Goal: Find specific page/section: Find specific page/section

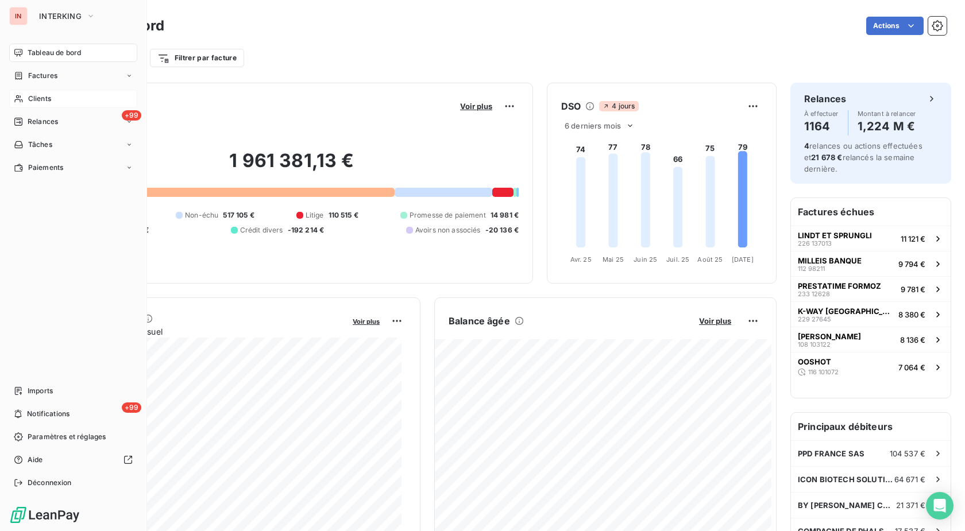
click at [20, 98] on icon at bounding box center [19, 98] width 10 height 9
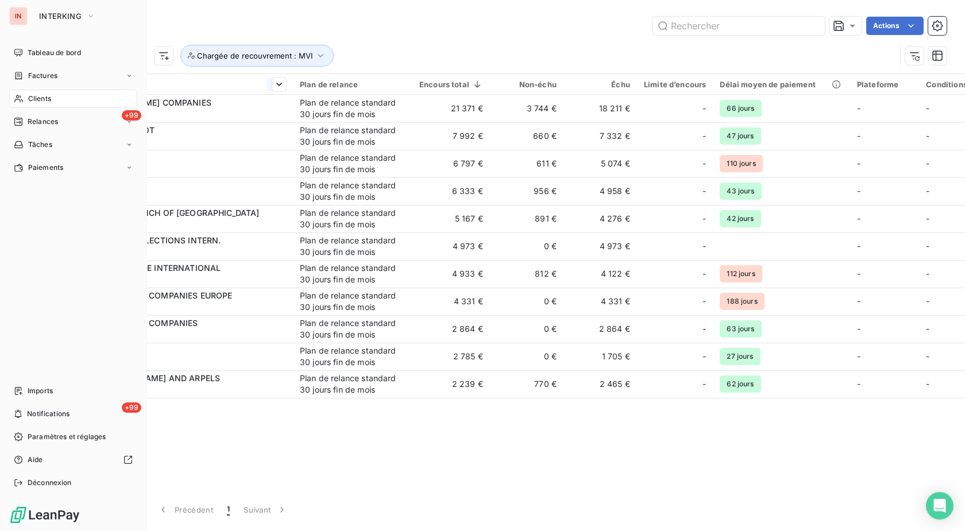
drag, startPoint x: 56, startPoint y: 74, endPoint x: 161, endPoint y: 82, distance: 104.8
click at [57, 74] on span "Factures" at bounding box center [42, 76] width 29 height 10
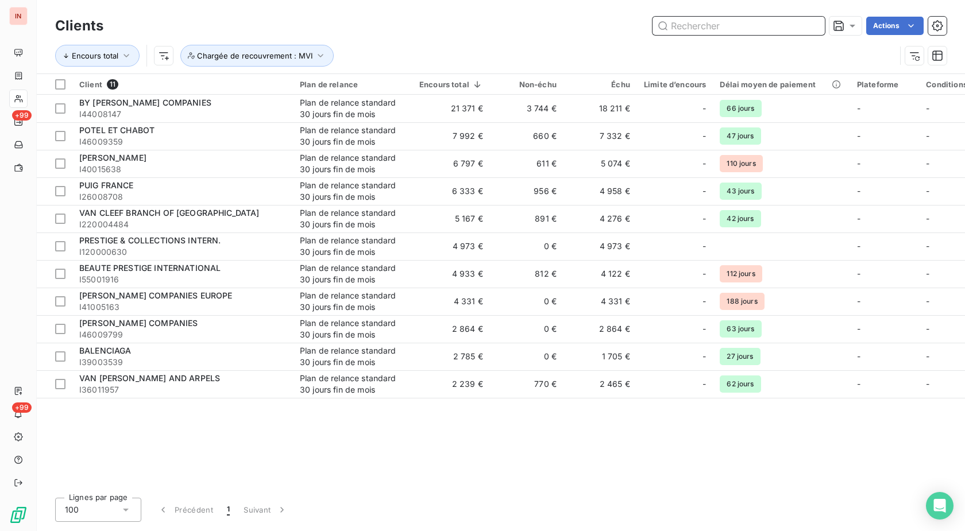
click at [722, 28] on input "text" at bounding box center [738, 26] width 172 height 18
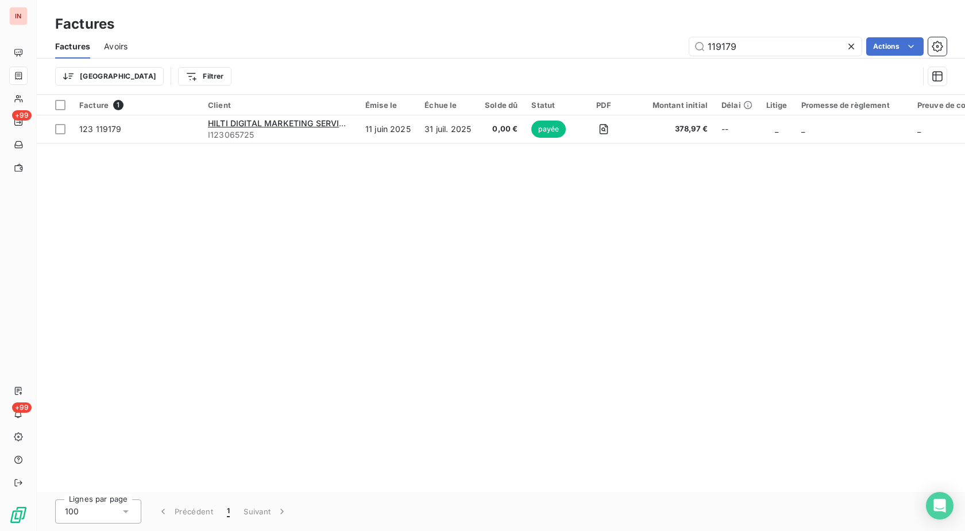
drag, startPoint x: 757, startPoint y: 39, endPoint x: 660, endPoint y: 53, distance: 97.4
click at [689, 49] on input "119179" at bounding box center [775, 46] width 172 height 18
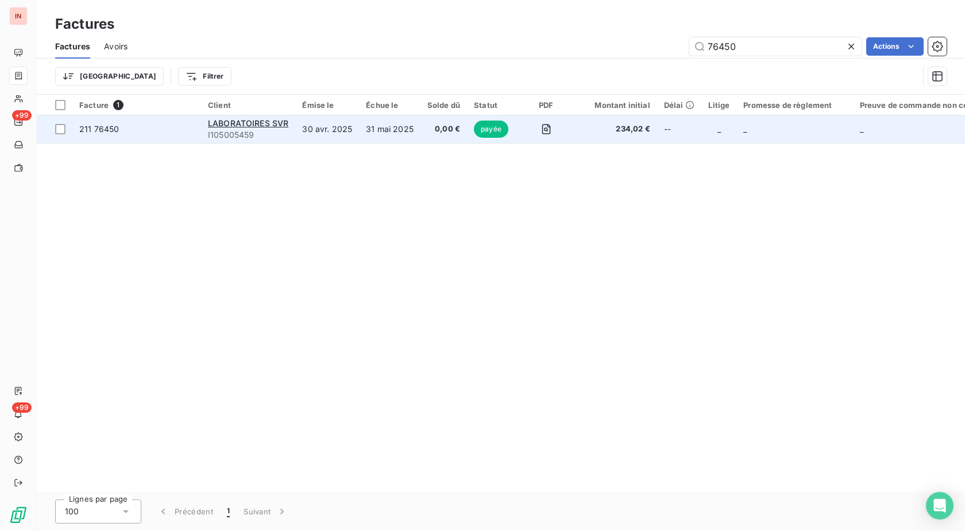
type input "76450"
click at [375, 127] on td "31 mai 2025" at bounding box center [389, 129] width 61 height 28
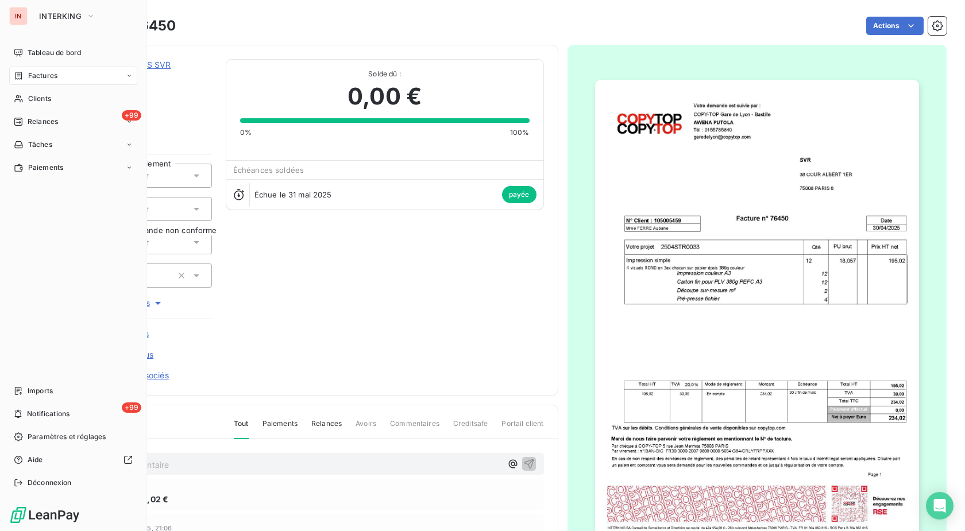
click at [30, 82] on div "Factures" at bounding box center [73, 76] width 128 height 18
drag, startPoint x: 24, startPoint y: 83, endPoint x: 99, endPoint y: 84, distance: 74.7
click at [25, 83] on div "Factures" at bounding box center [73, 76] width 128 height 18
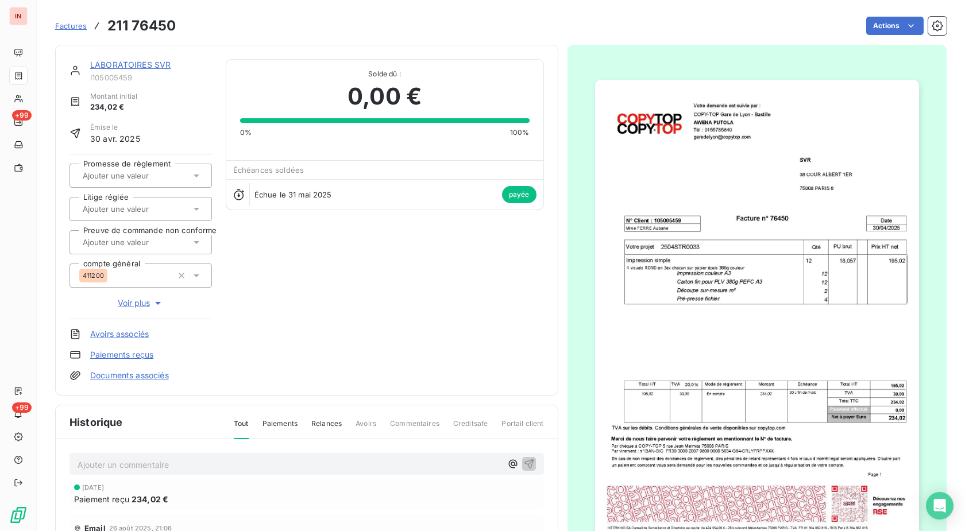
click at [80, 27] on span "Factures" at bounding box center [71, 25] width 32 height 9
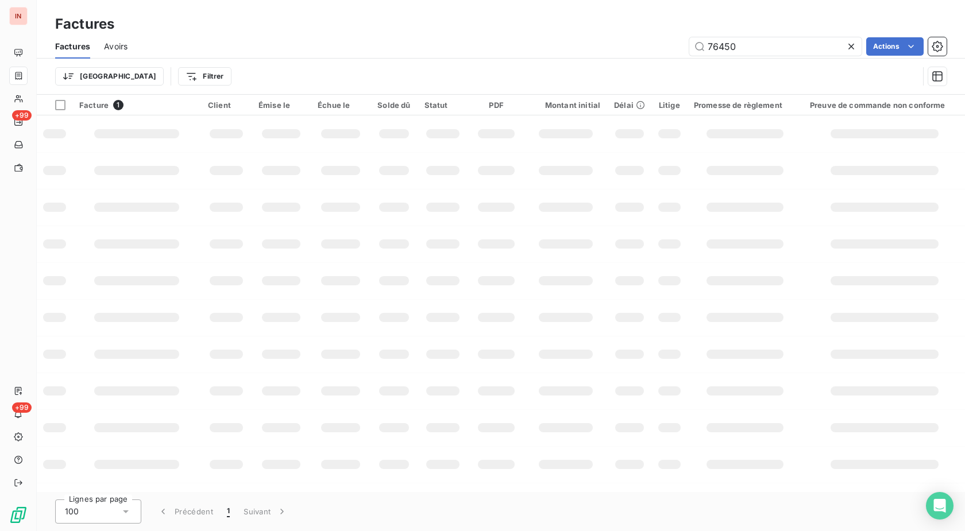
drag, startPoint x: 744, startPoint y: 48, endPoint x: 564, endPoint y: 52, distance: 180.4
click at [689, 47] on input "76450" at bounding box center [775, 46] width 172 height 18
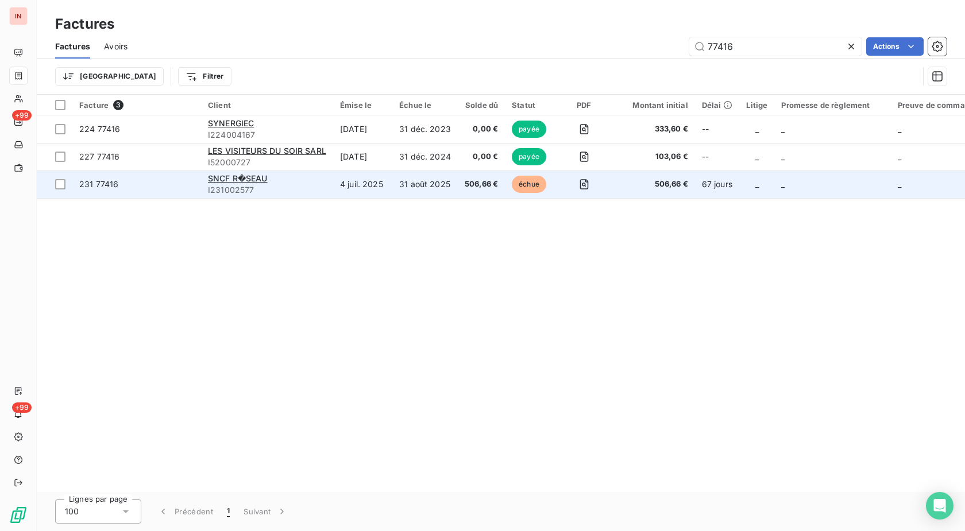
type input "77416"
click at [392, 184] on td "4 juil. 2025" at bounding box center [362, 185] width 59 height 28
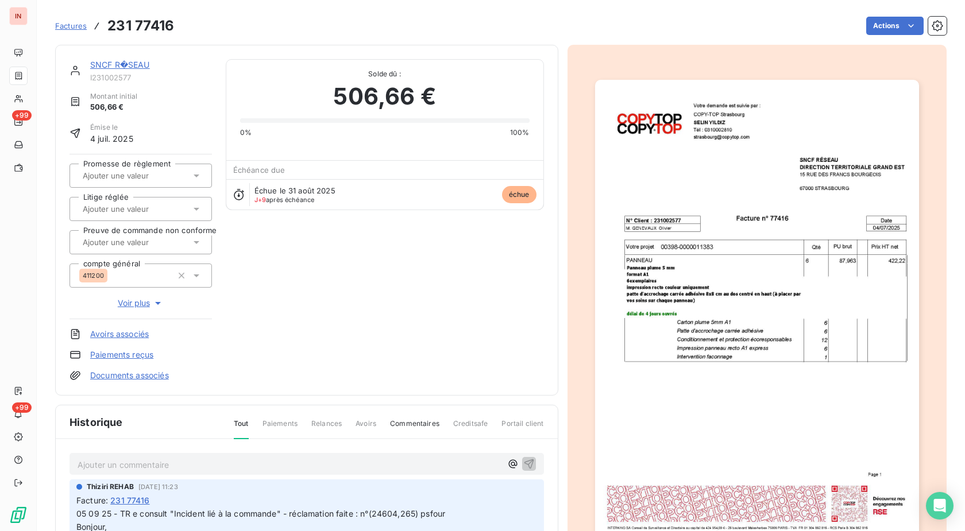
click at [135, 65] on link "SNCF R�SEAU" at bounding box center [120, 65] width 60 height 10
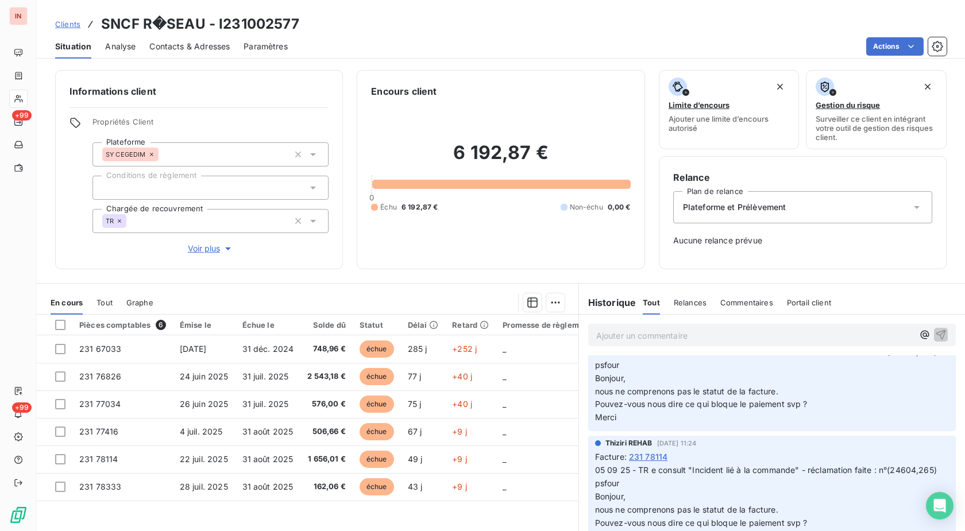
scroll to position [59, 0]
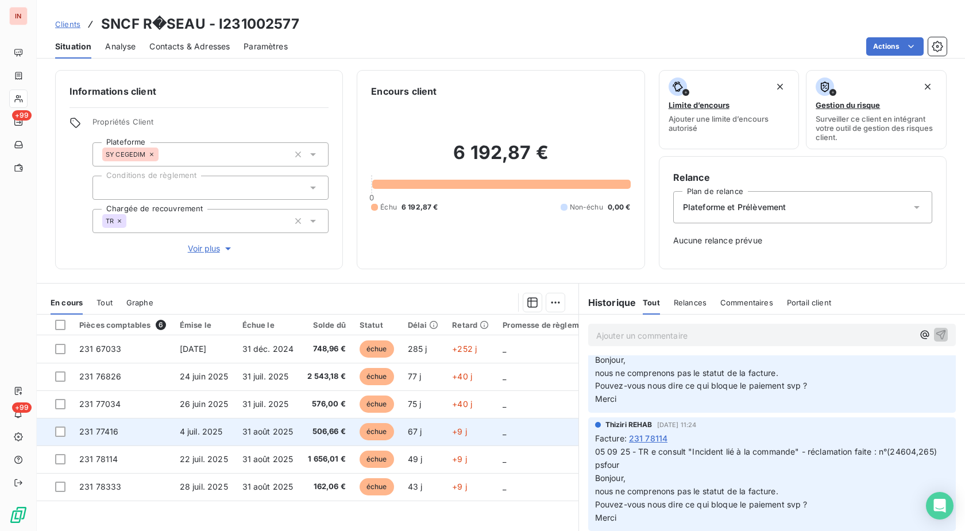
click at [154, 432] on td "231 77416" at bounding box center [122, 432] width 100 height 28
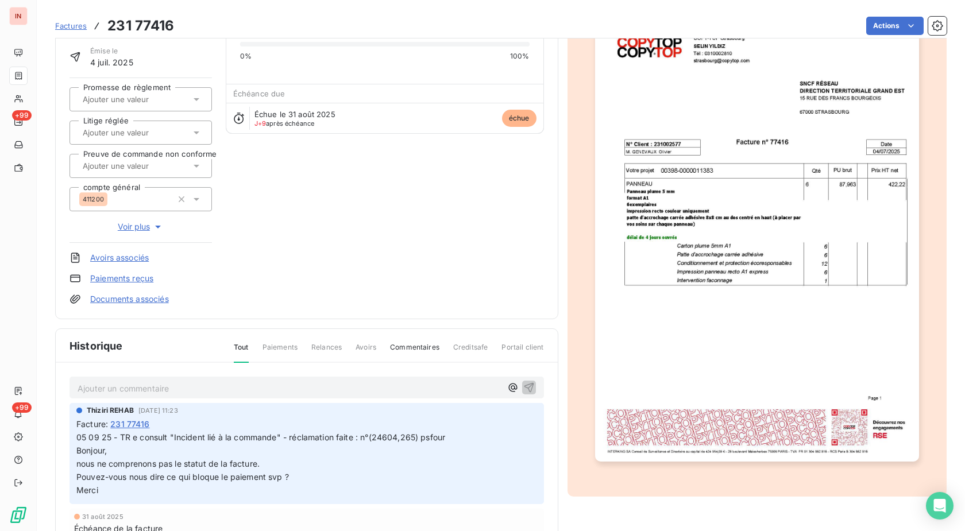
scroll to position [118, 0]
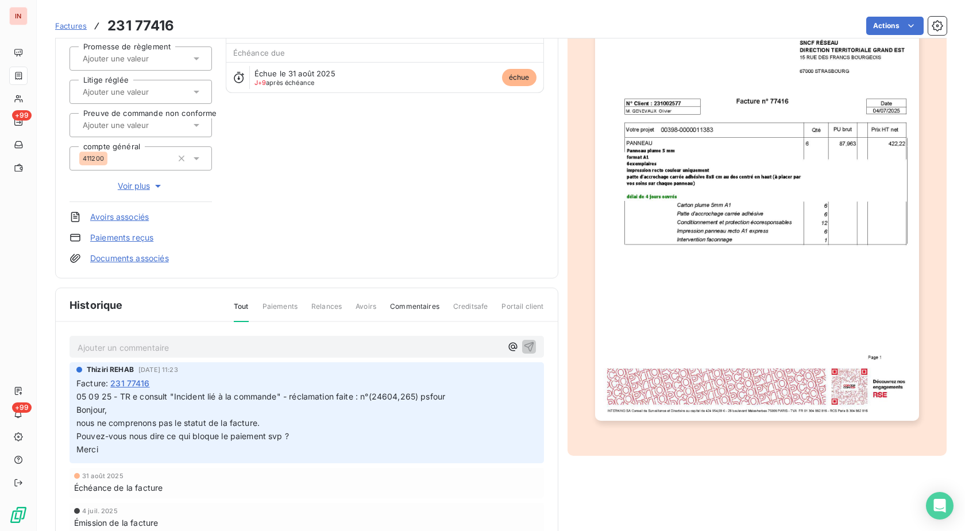
click at [166, 345] on p "Ajouter un commentaire ﻿" at bounding box center [290, 348] width 424 height 14
click at [200, 348] on p "[DATE] - MVI - mail reçu :" at bounding box center [290, 347] width 424 height 13
click at [252, 354] on p "[DATE] - MVI - mail reçu de [EMAIL_ADDRESS][DOMAIN_NAME]" at bounding box center [290, 347] width 424 height 13
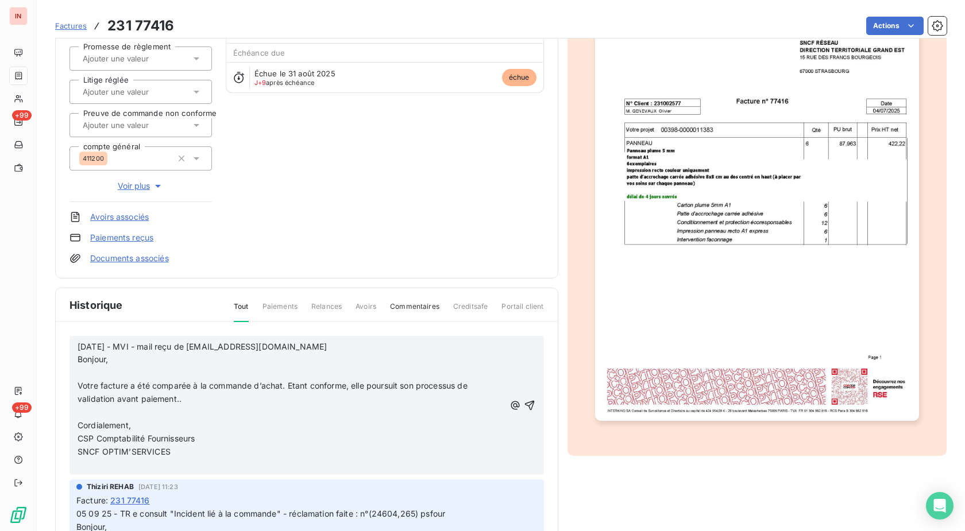
click at [179, 368] on p "﻿" at bounding box center [291, 372] width 427 height 13
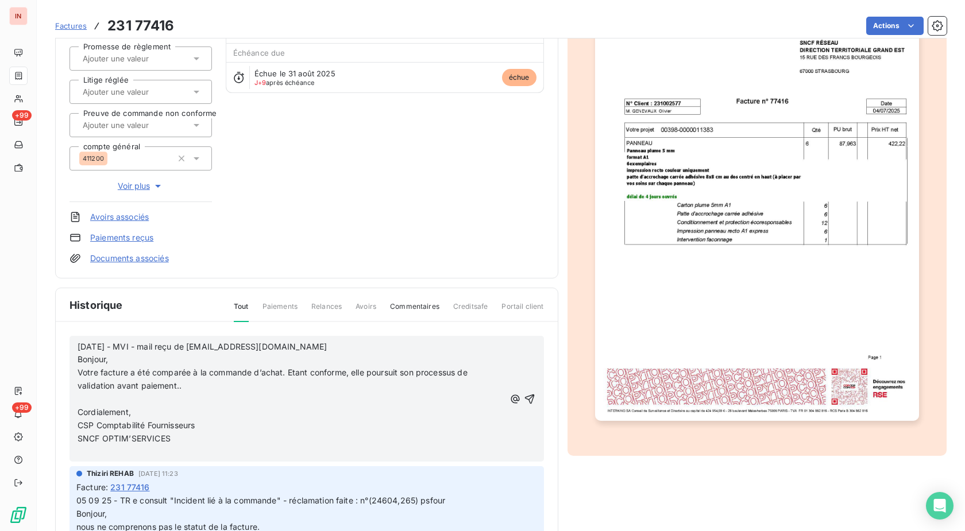
click at [114, 395] on p "﻿" at bounding box center [291, 399] width 427 height 13
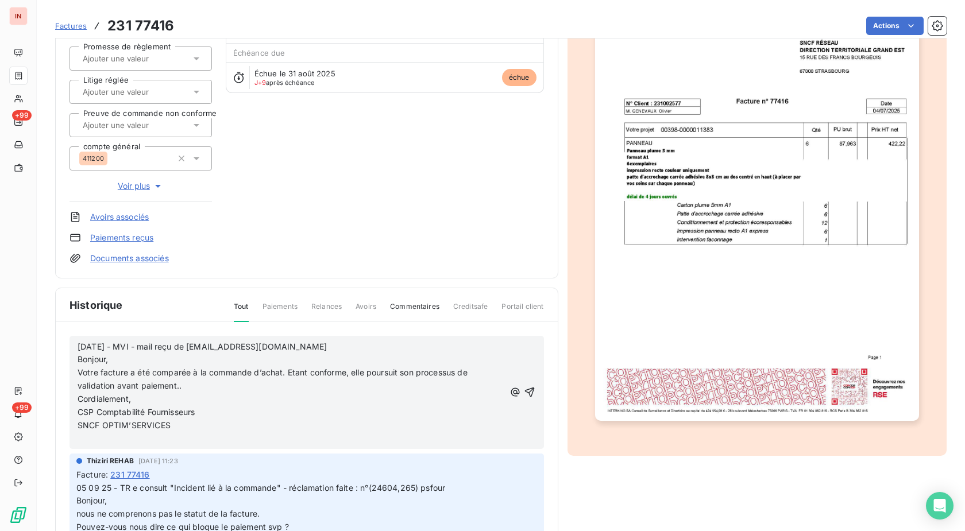
click at [111, 439] on p "﻿" at bounding box center [291, 438] width 427 height 13
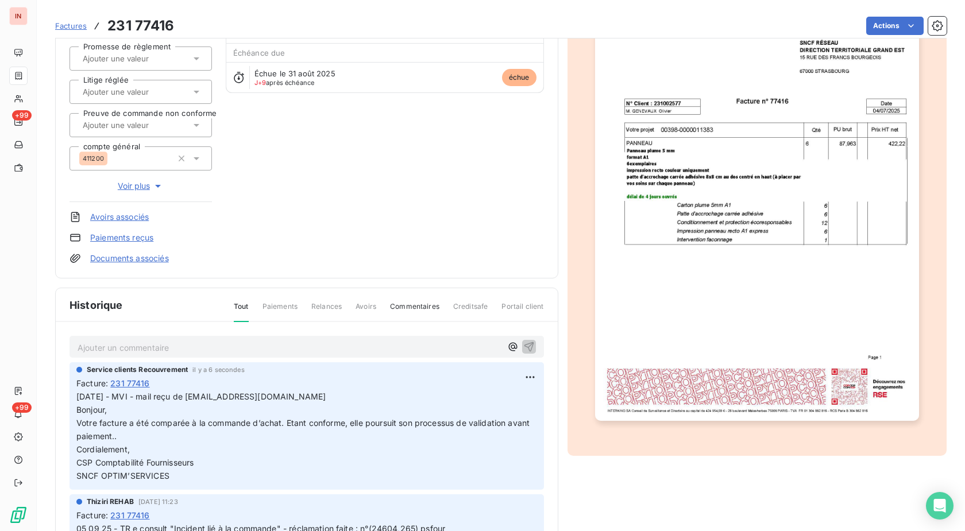
click at [216, 351] on p "Ajouter un commentaire ﻿" at bounding box center [290, 348] width 424 height 14
drag, startPoint x: 76, startPoint y: 396, endPoint x: 423, endPoint y: 400, distance: 347.4
click at [423, 400] on div "Service clients Recouvrement il y a 6 secondes Facture : 231 77416 [DATE] - MVI…" at bounding box center [306, 425] width 474 height 127
copy span "[DATE] - MVI - mail reçu de [EMAIL_ADDRESS][DOMAIN_NAME]"
click at [234, 338] on div "Ajouter un commentaire ﻿" at bounding box center [306, 347] width 474 height 22
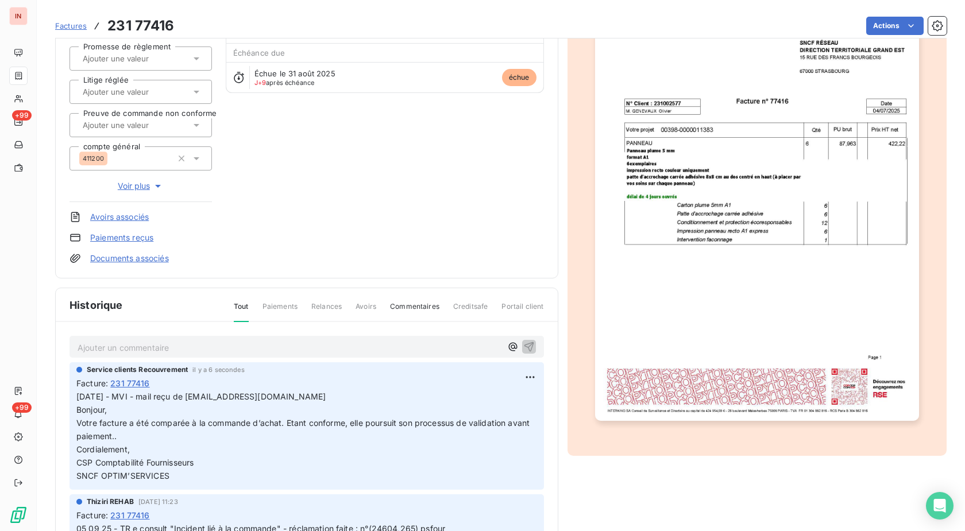
click at [237, 345] on p "Ajouter un commentaire ﻿" at bounding box center [290, 348] width 424 height 14
click at [171, 354] on p "[DATE] - MVI - mail reçu de [EMAIL_ADDRESS][DOMAIN_NAME]" at bounding box center [290, 347] width 424 height 13
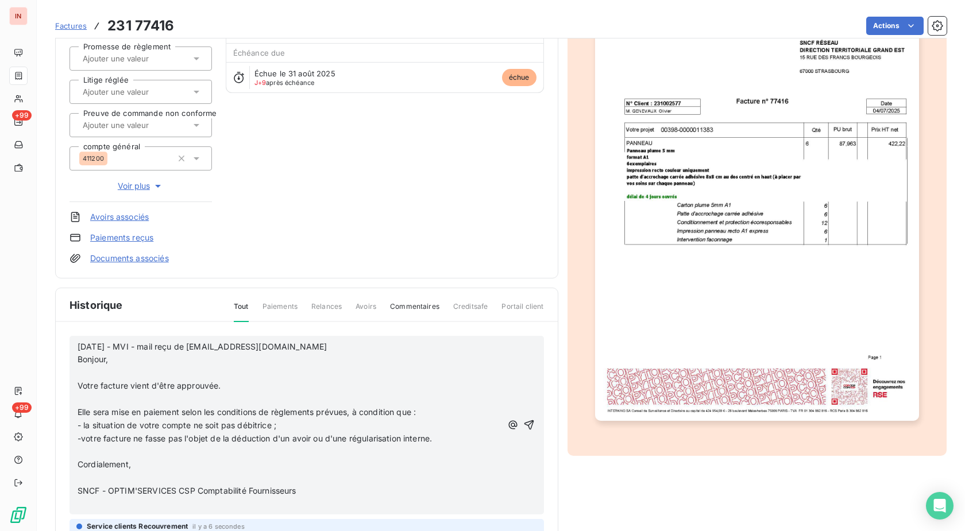
click at [144, 373] on p "﻿" at bounding box center [290, 372] width 424 height 13
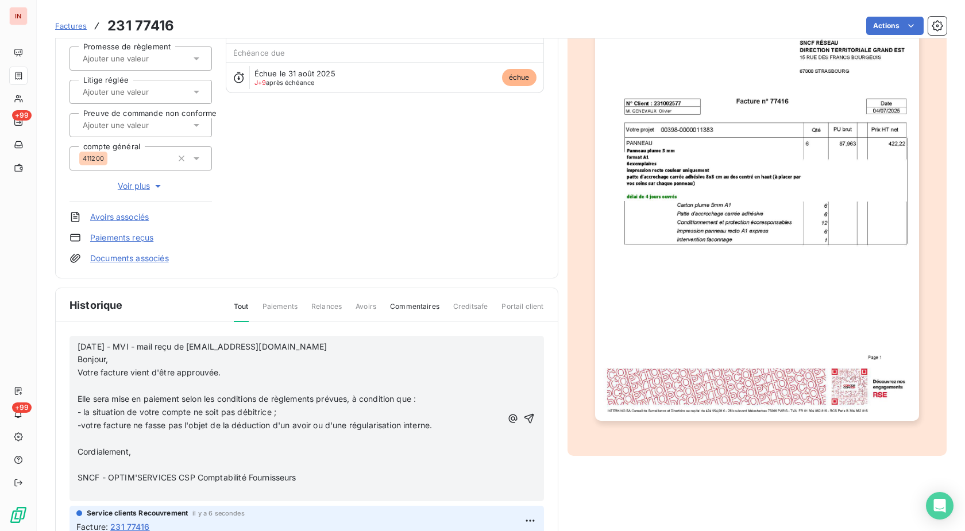
click at [137, 384] on p "﻿" at bounding box center [290, 386] width 424 height 13
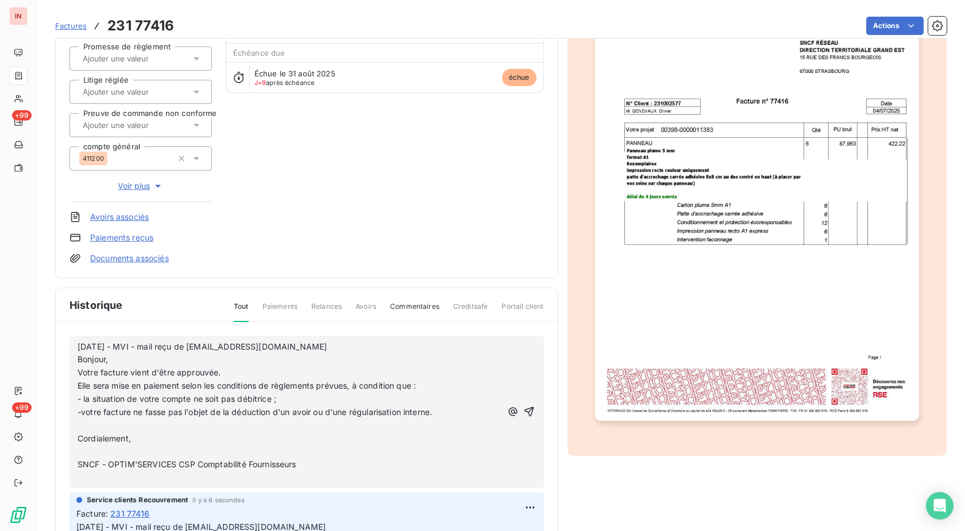
click at [99, 427] on p "﻿" at bounding box center [290, 425] width 424 height 13
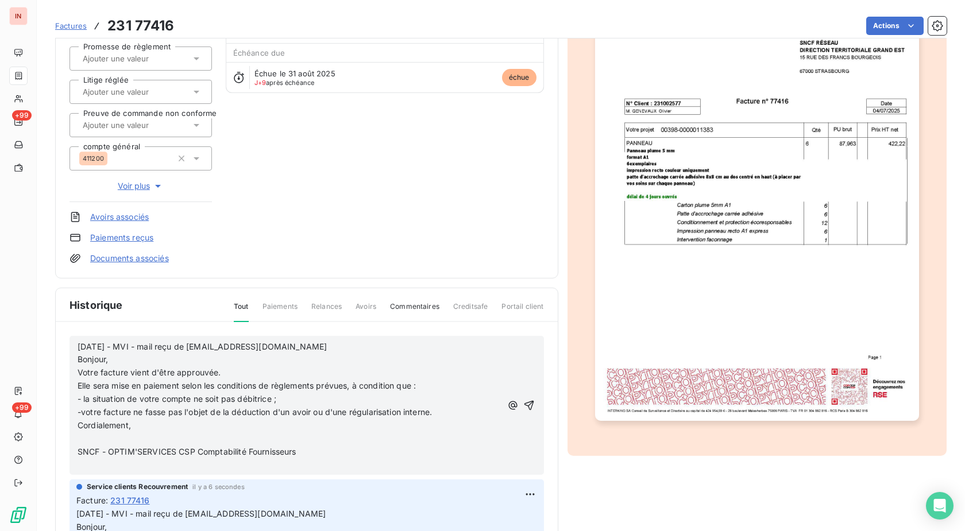
click at [102, 439] on p "﻿" at bounding box center [290, 438] width 424 height 13
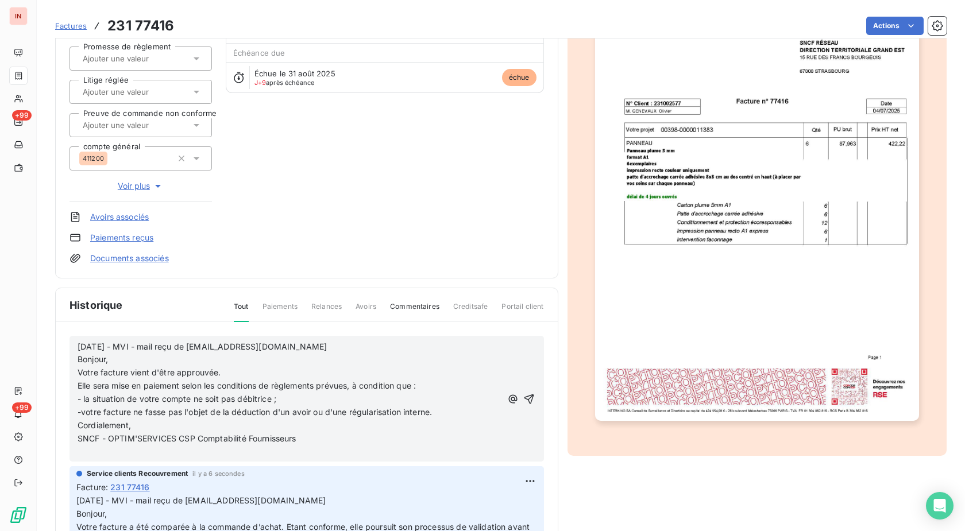
click at [131, 452] on p "﻿" at bounding box center [290, 452] width 424 height 13
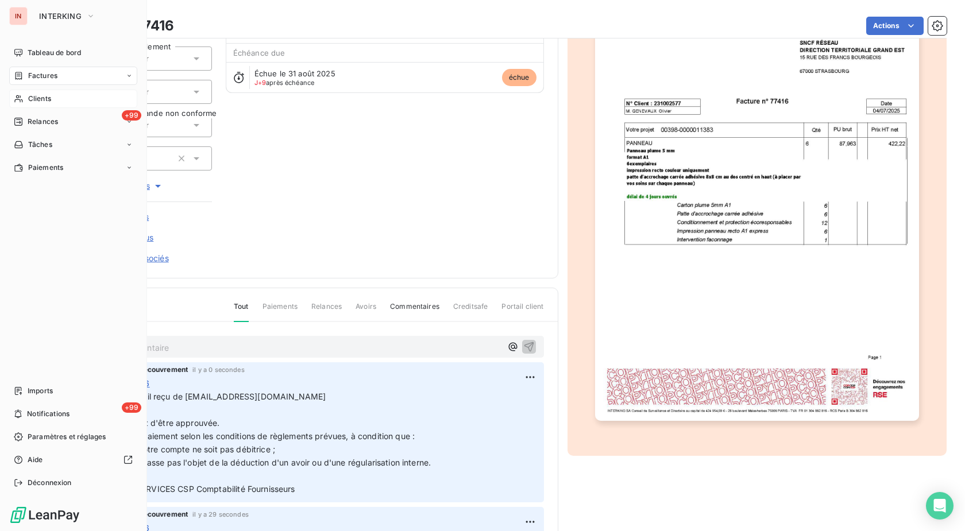
click at [25, 99] on div "Clients" at bounding box center [73, 99] width 128 height 18
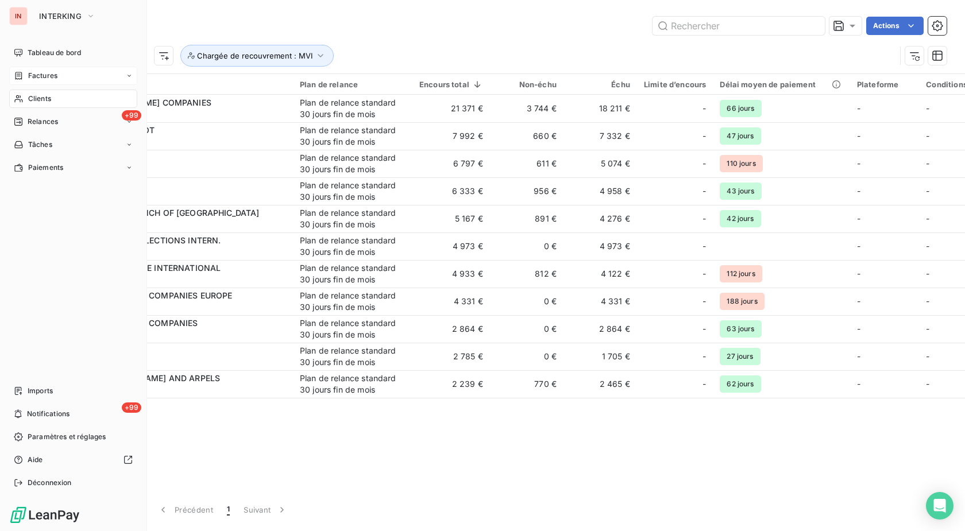
click at [29, 77] on span "Factures" at bounding box center [42, 76] width 29 height 10
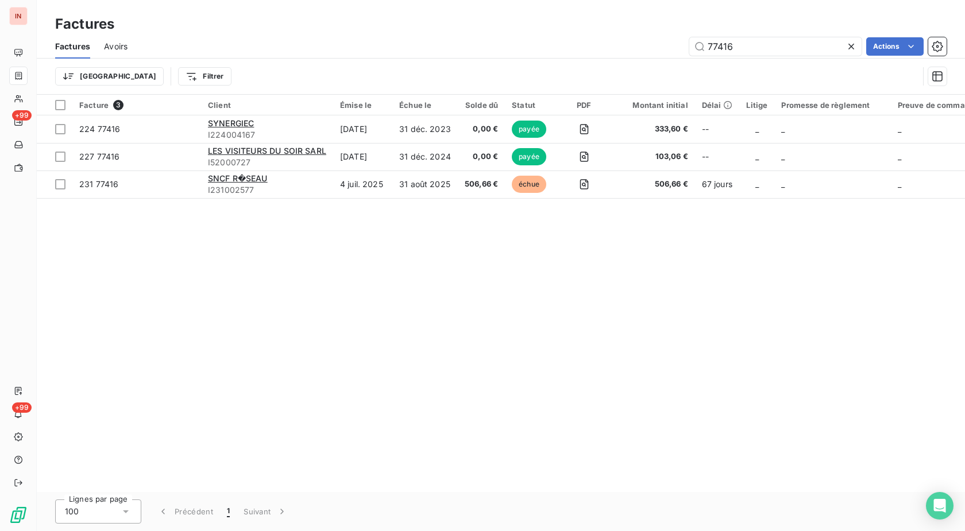
drag, startPoint x: 675, startPoint y: 45, endPoint x: 633, endPoint y: 48, distance: 42.6
click at [689, 45] on input "77416" at bounding box center [775, 46] width 172 height 18
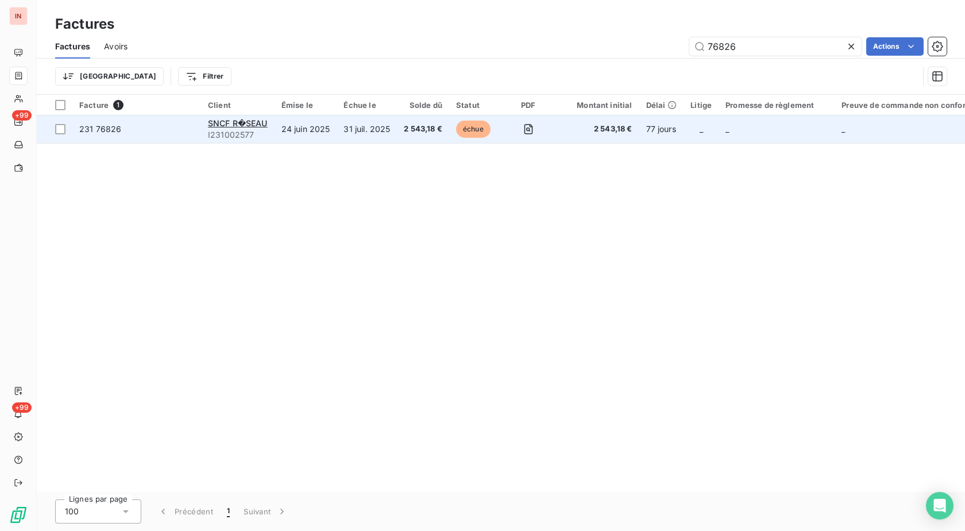
type input "76826"
click at [289, 126] on td "24 juin 2025" at bounding box center [305, 129] width 63 height 28
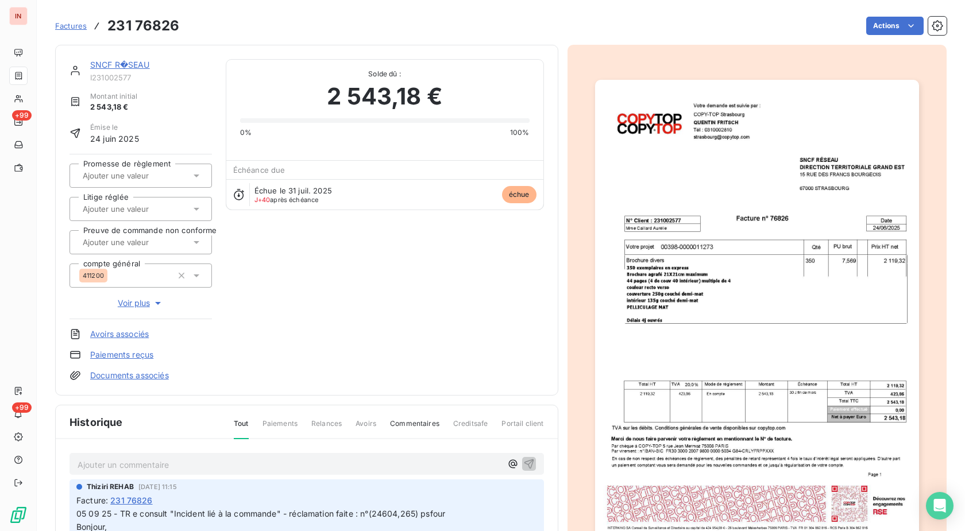
click at [293, 459] on p "Ajouter un commentaire ﻿" at bounding box center [290, 465] width 424 height 14
click at [260, 465] on p "[DATE] - MVI - mail reçu" at bounding box center [290, 464] width 424 height 13
click at [443, 461] on p "[DATE] - MVI - mail reçu [EMAIL_ADDRESS][DOMAIN_NAME]" at bounding box center [290, 464] width 424 height 13
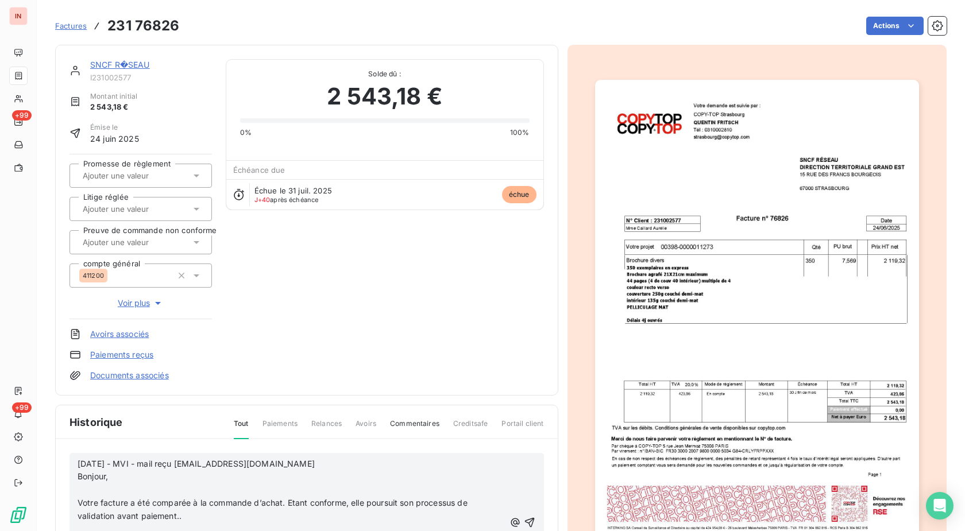
click at [107, 489] on p "﻿" at bounding box center [291, 489] width 427 height 13
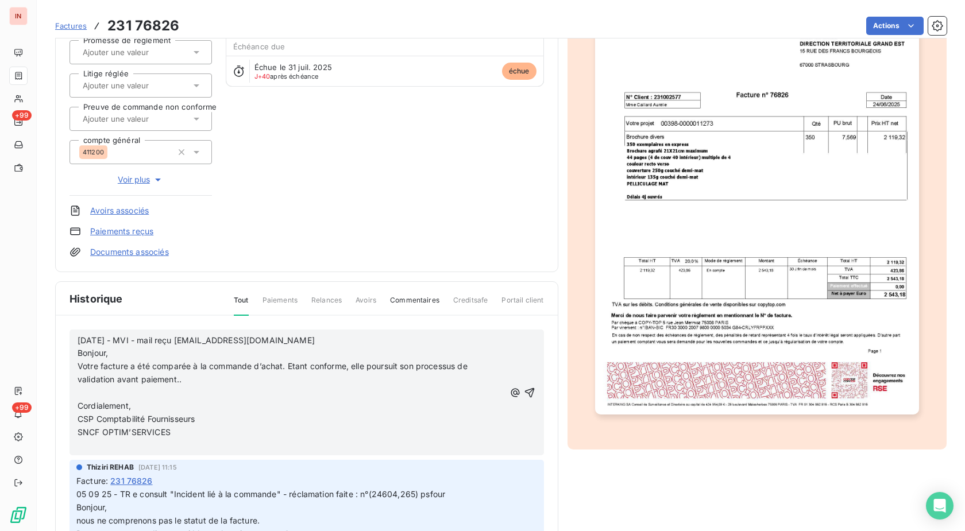
scroll to position [160, 0]
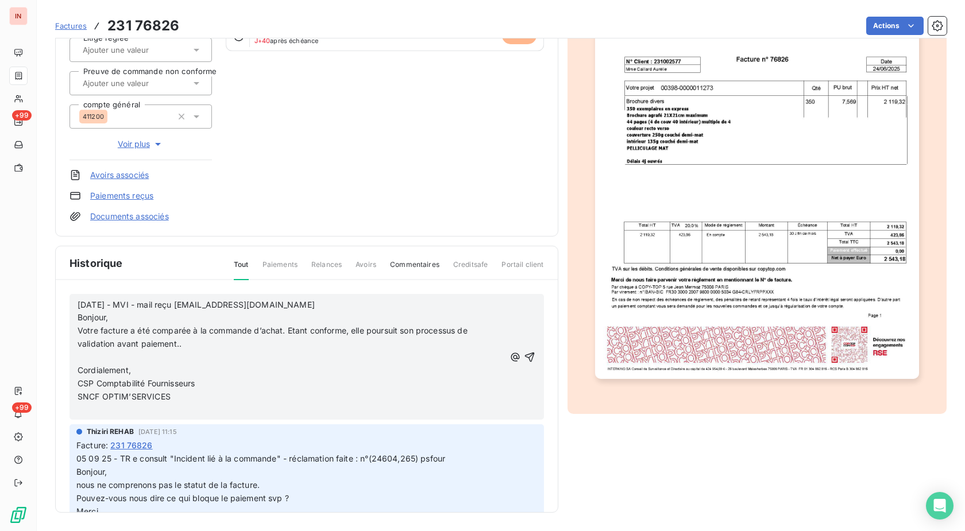
click at [117, 359] on p "﻿" at bounding box center [291, 357] width 427 height 13
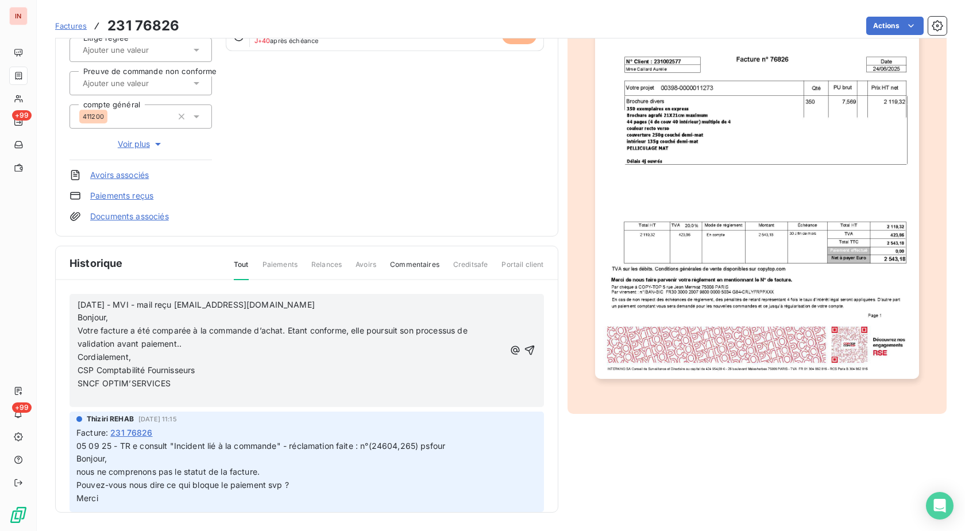
click at [109, 394] on p "﻿" at bounding box center [291, 396] width 427 height 13
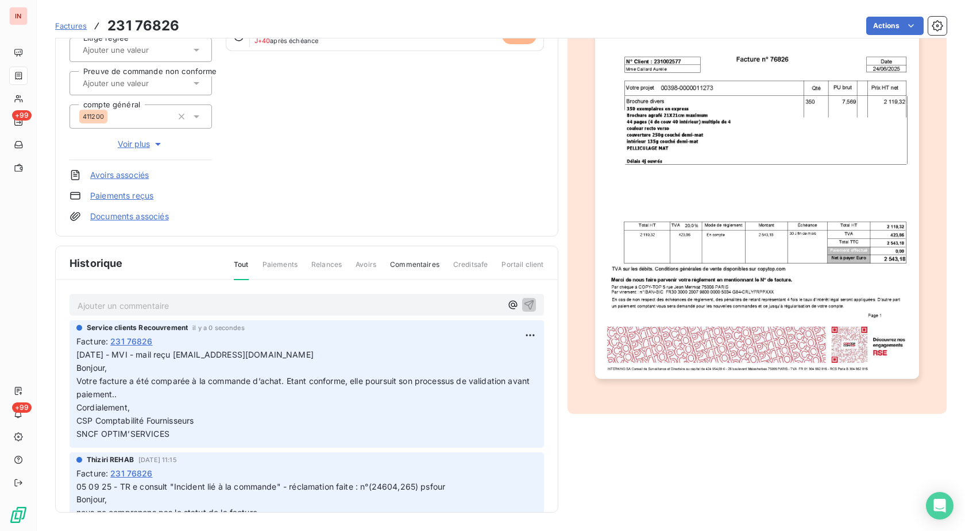
click at [104, 364] on span "[DATE] - MVI - mail reçu [EMAIL_ADDRESS][DOMAIN_NAME] Bonjour," at bounding box center [194, 361] width 237 height 23
drag, startPoint x: 75, startPoint y: 355, endPoint x: 396, endPoint y: 356, distance: 321.6
click at [396, 356] on div "Service clients Recouvrement il y a 0 secondes Facture : 231 76826 [DATE] - MVI…" at bounding box center [306, 383] width 474 height 127
copy span "[DATE] - MVI - mail reçu [EMAIL_ADDRESS][DOMAIN_NAME]"
click at [316, 305] on p "Ajouter un commentaire ﻿" at bounding box center [290, 306] width 424 height 14
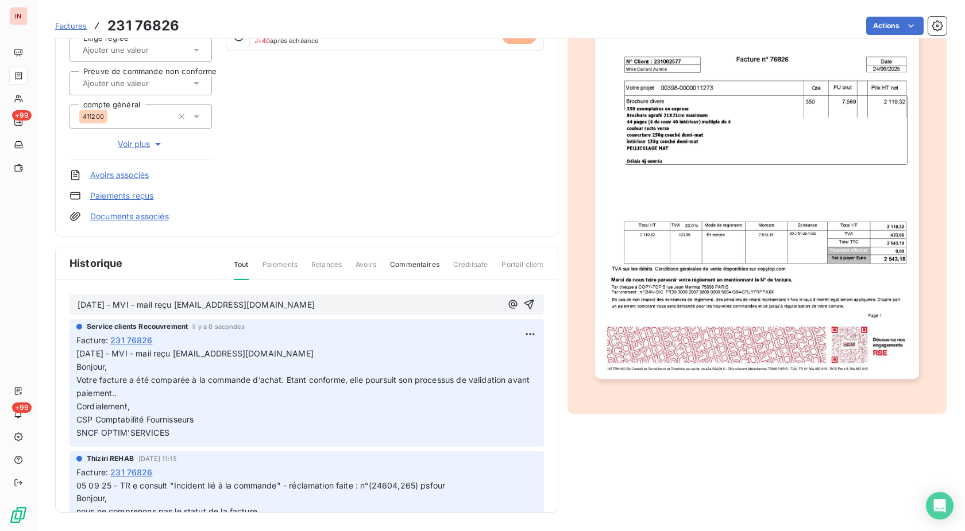
click at [417, 306] on p "[DATE] - MVI - mail reçu [EMAIL_ADDRESS][DOMAIN_NAME]" at bounding box center [290, 305] width 424 height 13
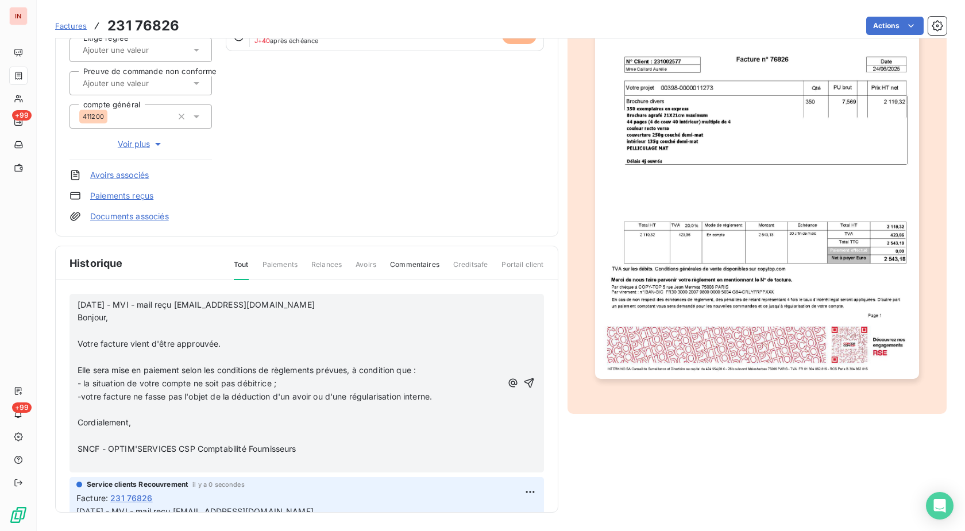
click at [141, 330] on p "﻿" at bounding box center [290, 330] width 424 height 13
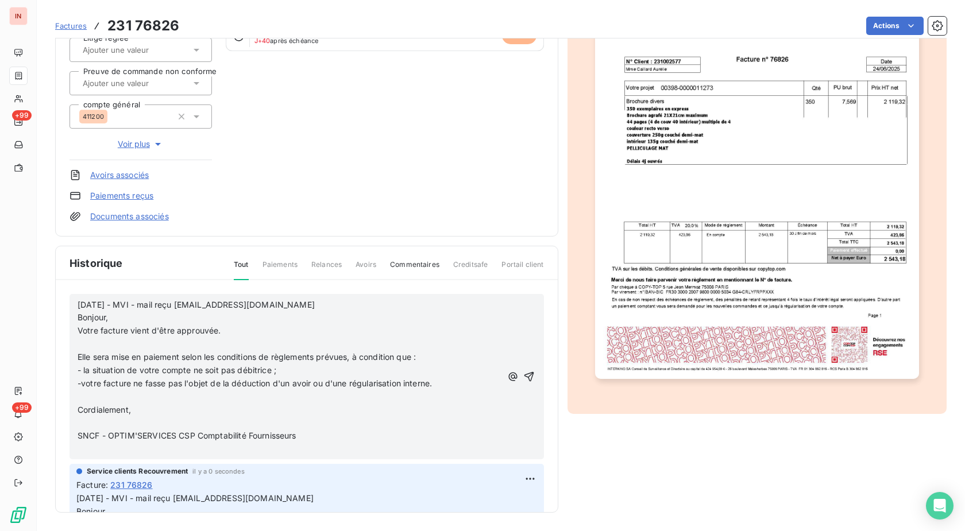
click at [123, 339] on p "﻿" at bounding box center [290, 344] width 424 height 13
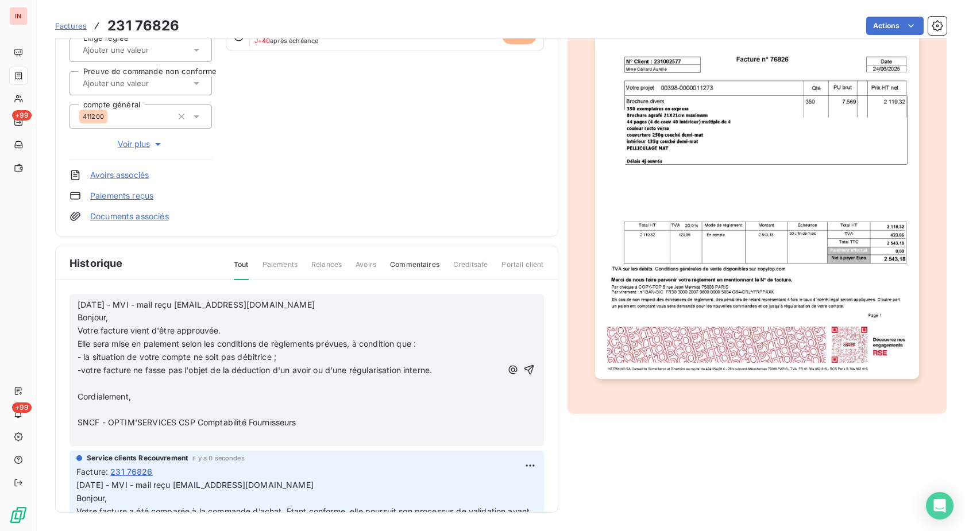
click at [105, 382] on p "﻿" at bounding box center [290, 383] width 424 height 13
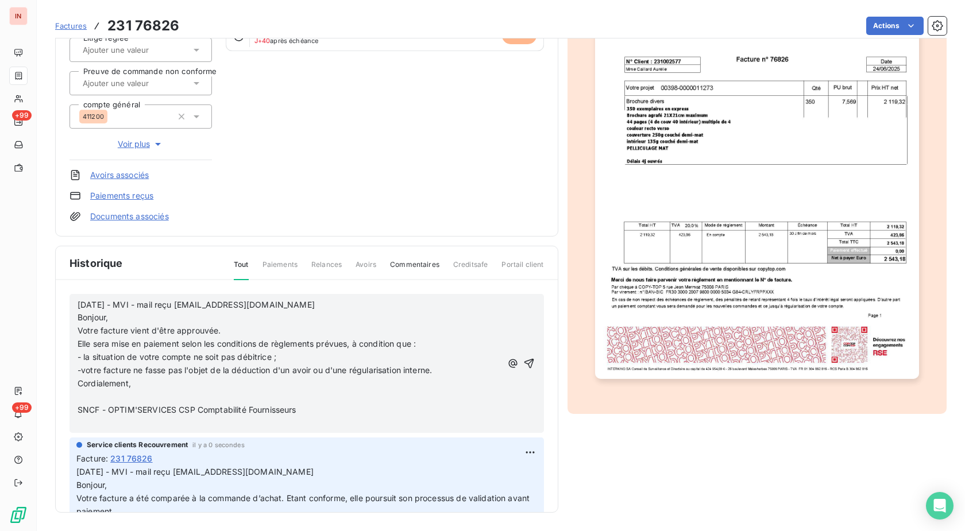
click at [103, 396] on p "﻿" at bounding box center [290, 396] width 424 height 13
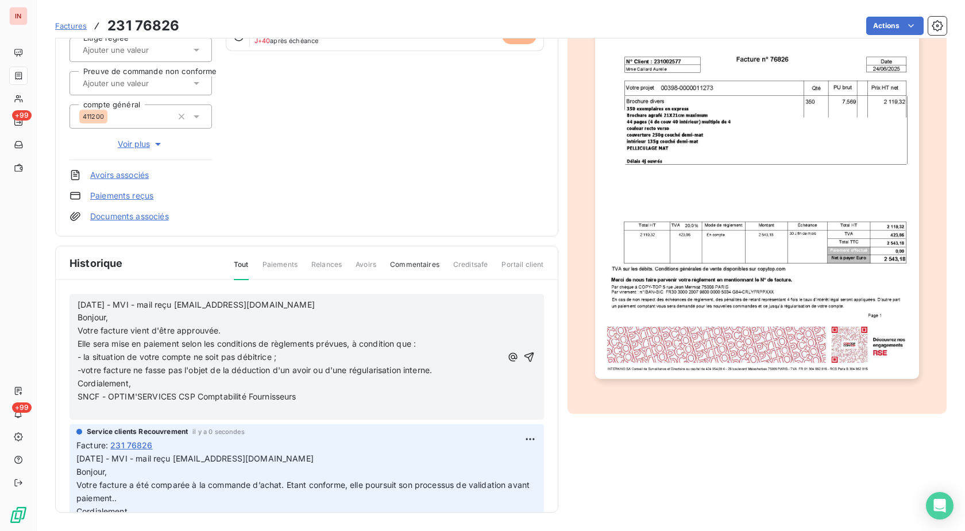
click at [105, 411] on p "﻿" at bounding box center [290, 410] width 424 height 13
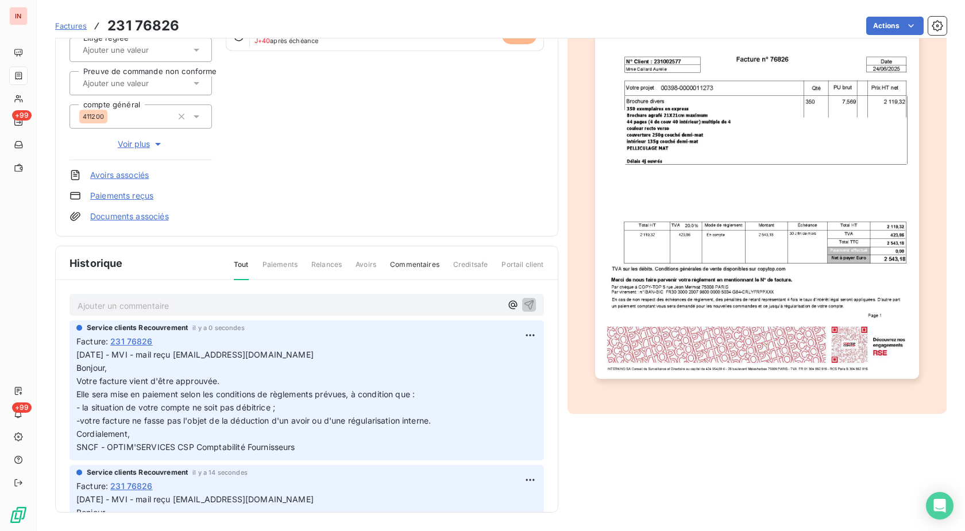
click at [409, 183] on div "SNCF R�SEAU I231002577 Montant initial 2 543,18 € Émise le [DATE] Promesse de r…" at bounding box center [306, 61] width 474 height 322
click at [640, 422] on div "SNCF R�SEAU I231002577 Montant initial 2 543,18 € Émise le [DATE] Promesse de r…" at bounding box center [500, 196] width 891 height 634
drag, startPoint x: 448, startPoint y: 442, endPoint x: 394, endPoint y: 393, distance: 72.8
click at [450, 442] on p "[DATE] - MVI - mail reçu [EMAIL_ADDRESS][DOMAIN_NAME] Bonjour, Votre facture vi…" at bounding box center [306, 401] width 461 height 105
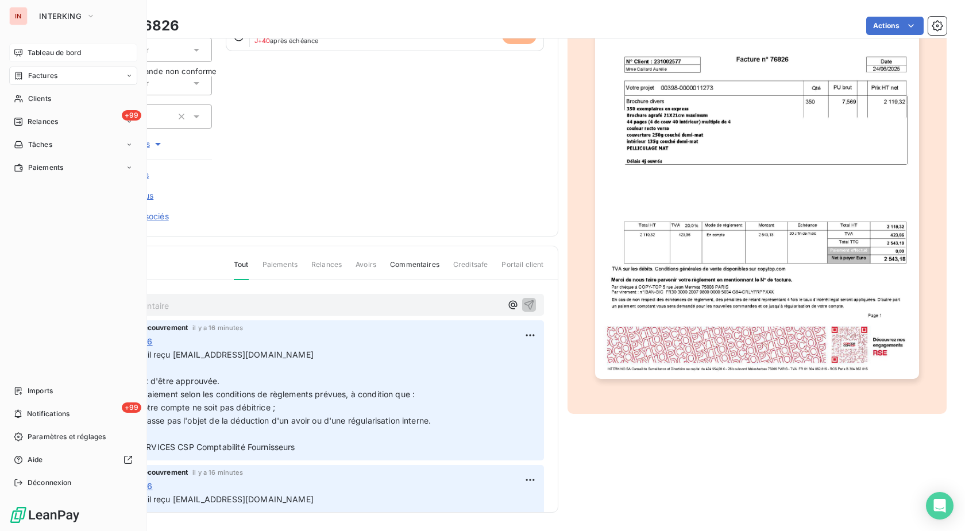
click at [26, 55] on div "Tableau de bord" at bounding box center [73, 53] width 128 height 18
